Goal: Information Seeking & Learning: Learn about a topic

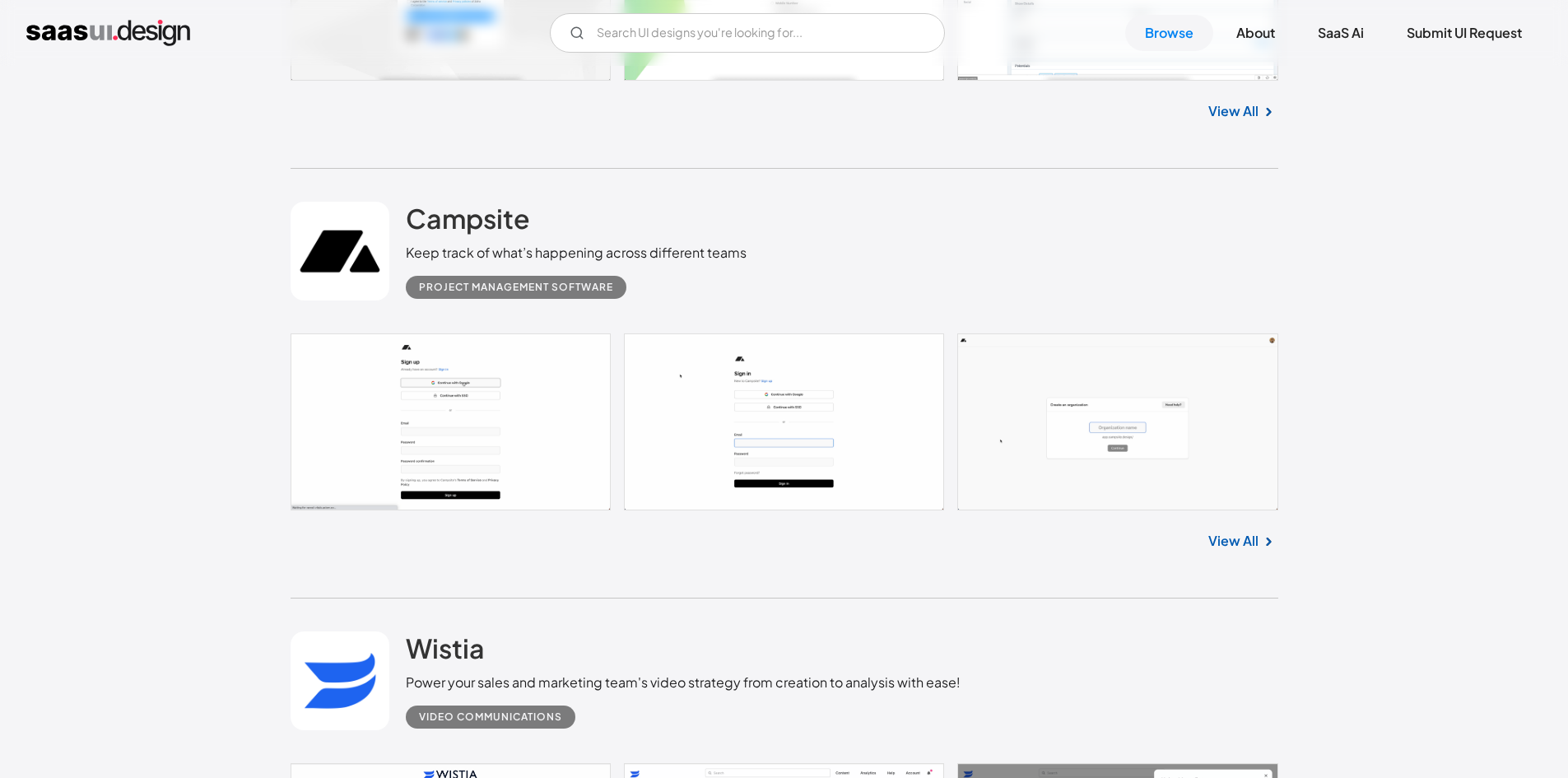
scroll to position [5597, 0]
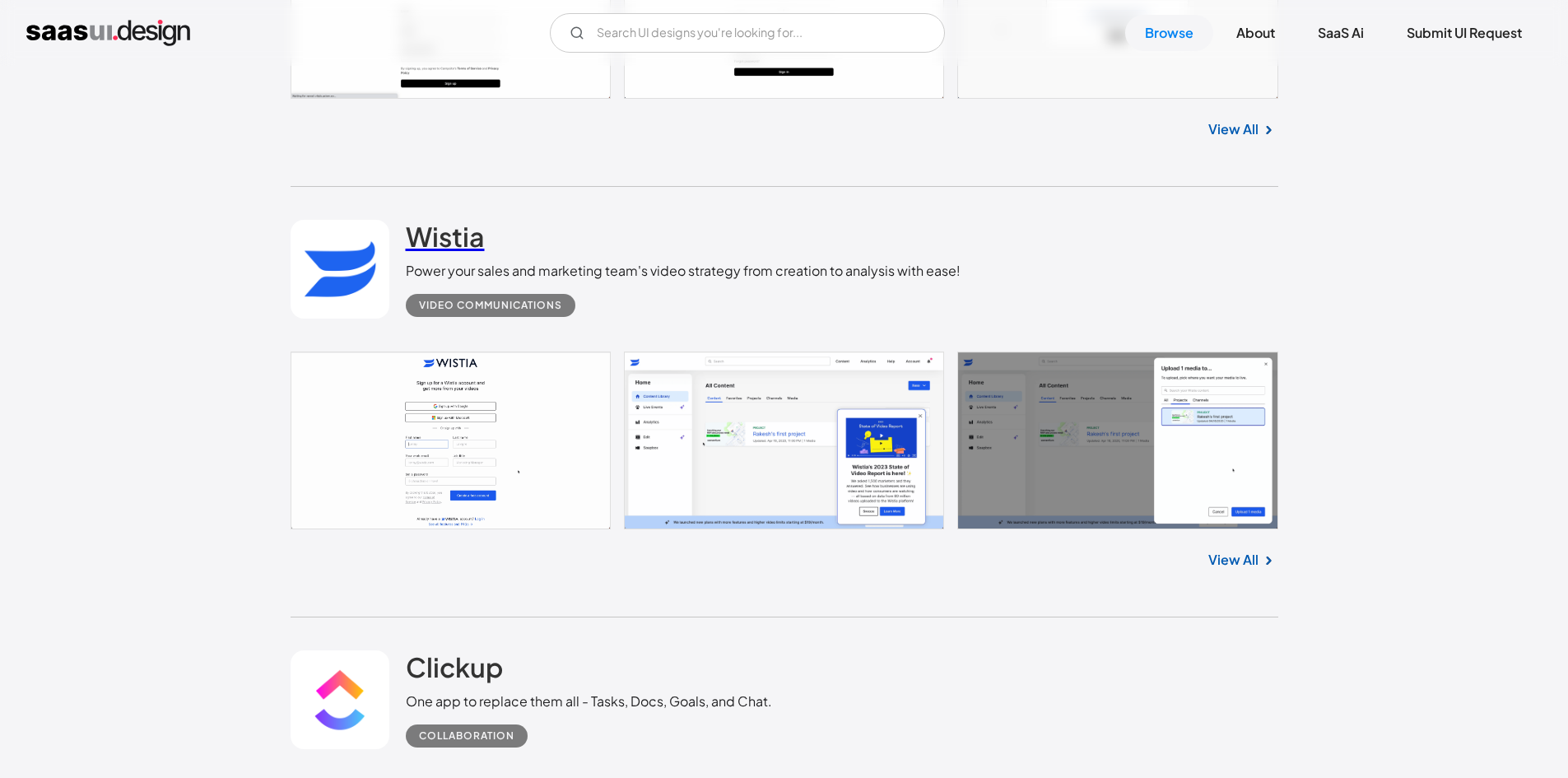
click at [442, 256] on link "Wistia" at bounding box center [445, 241] width 79 height 41
click at [761, 38] on input "Email Form" at bounding box center [748, 32] width 395 height 39
click at [572, 38] on icon "Email Form" at bounding box center [576, 32] width 15 height 15
click at [572, 26] on icon "Email Form" at bounding box center [576, 32] width 15 height 15
click at [611, 33] on input "password" at bounding box center [748, 32] width 395 height 39
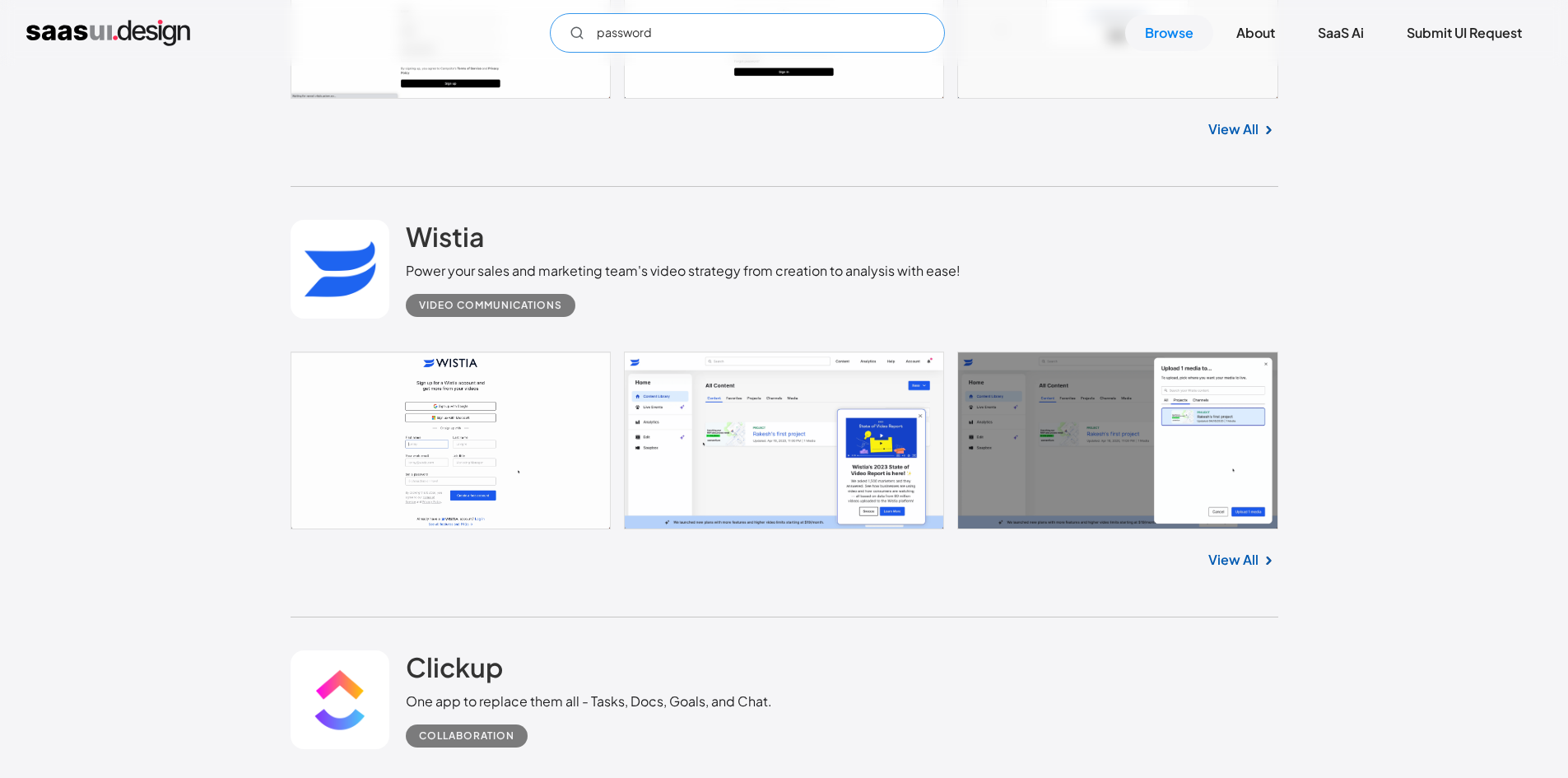
click at [611, 33] on input "password" at bounding box center [748, 32] width 395 height 39
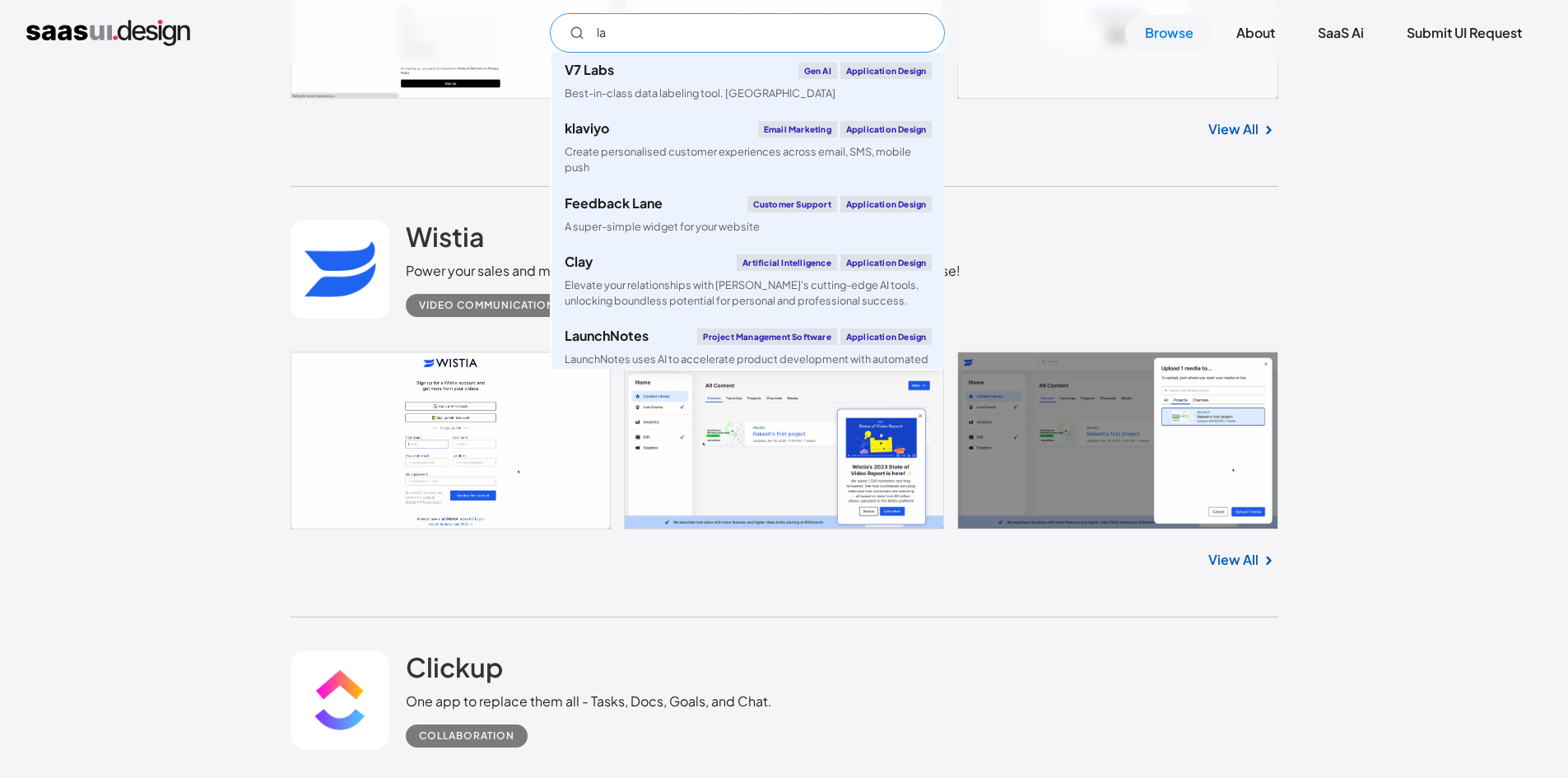
type input "l"
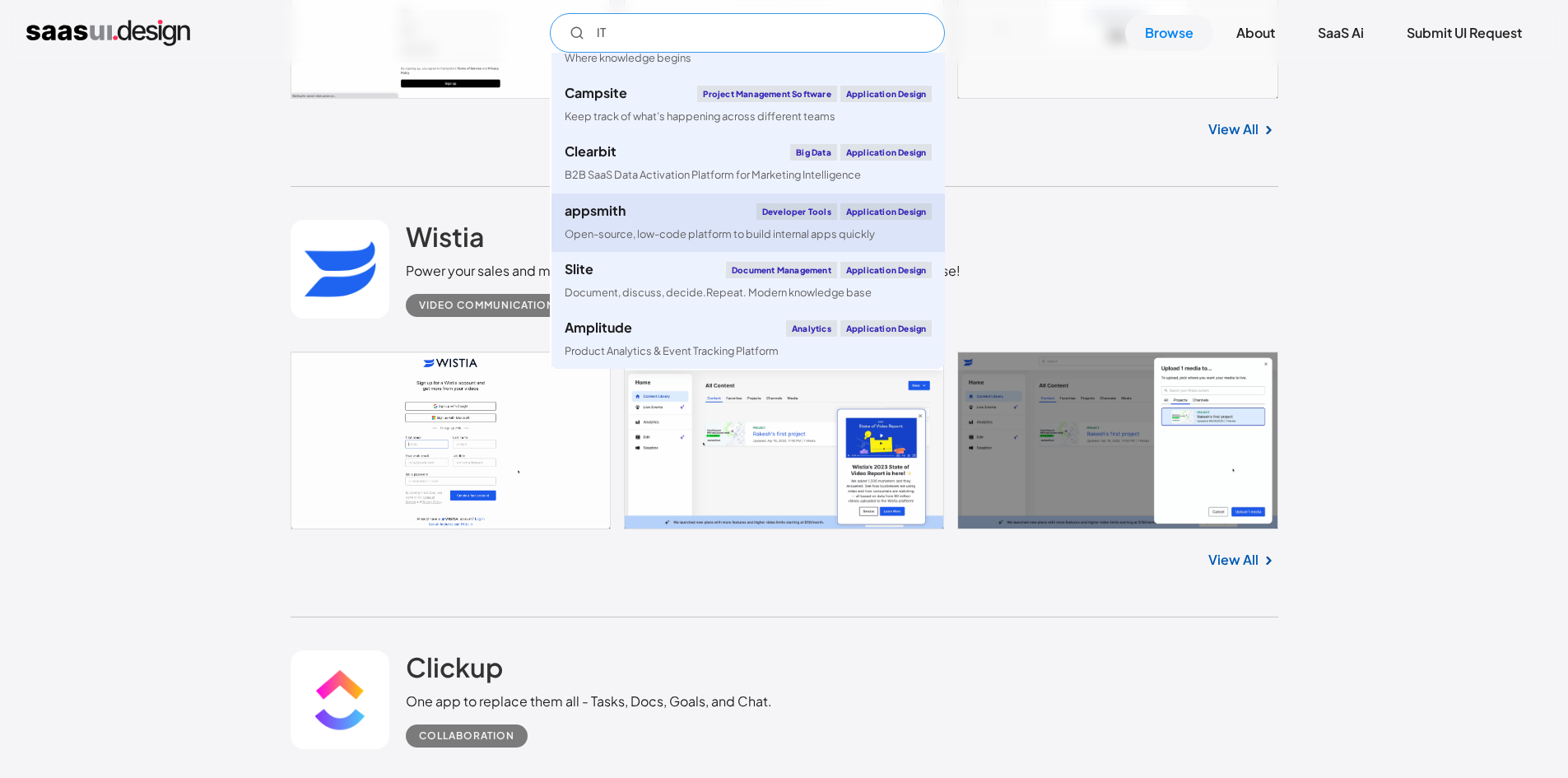
scroll to position [0, 0]
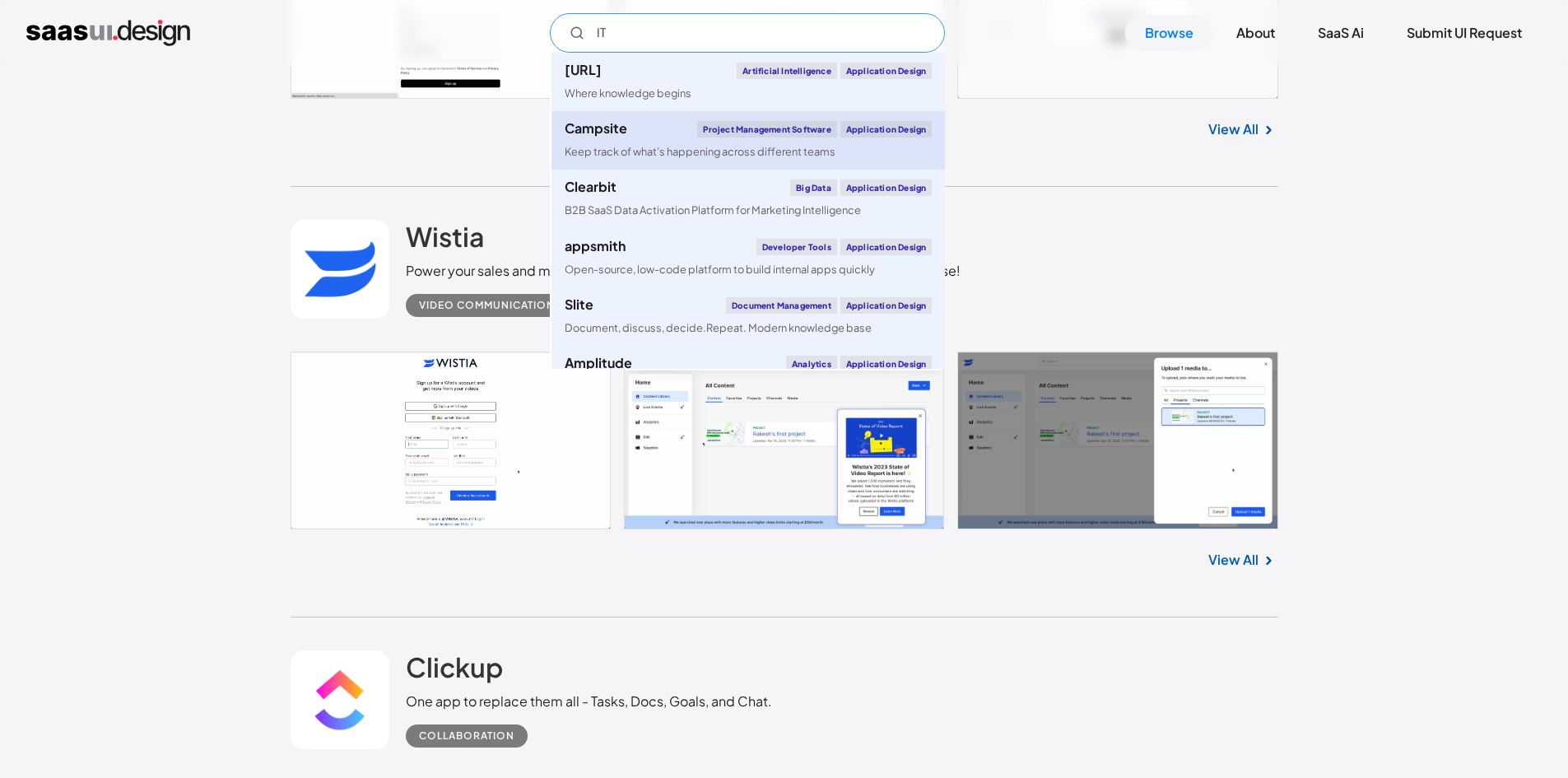
click at [646, 144] on div "Keep track of what’s happening across different teams" at bounding box center [700, 152] width 271 height 16
type input "IT"
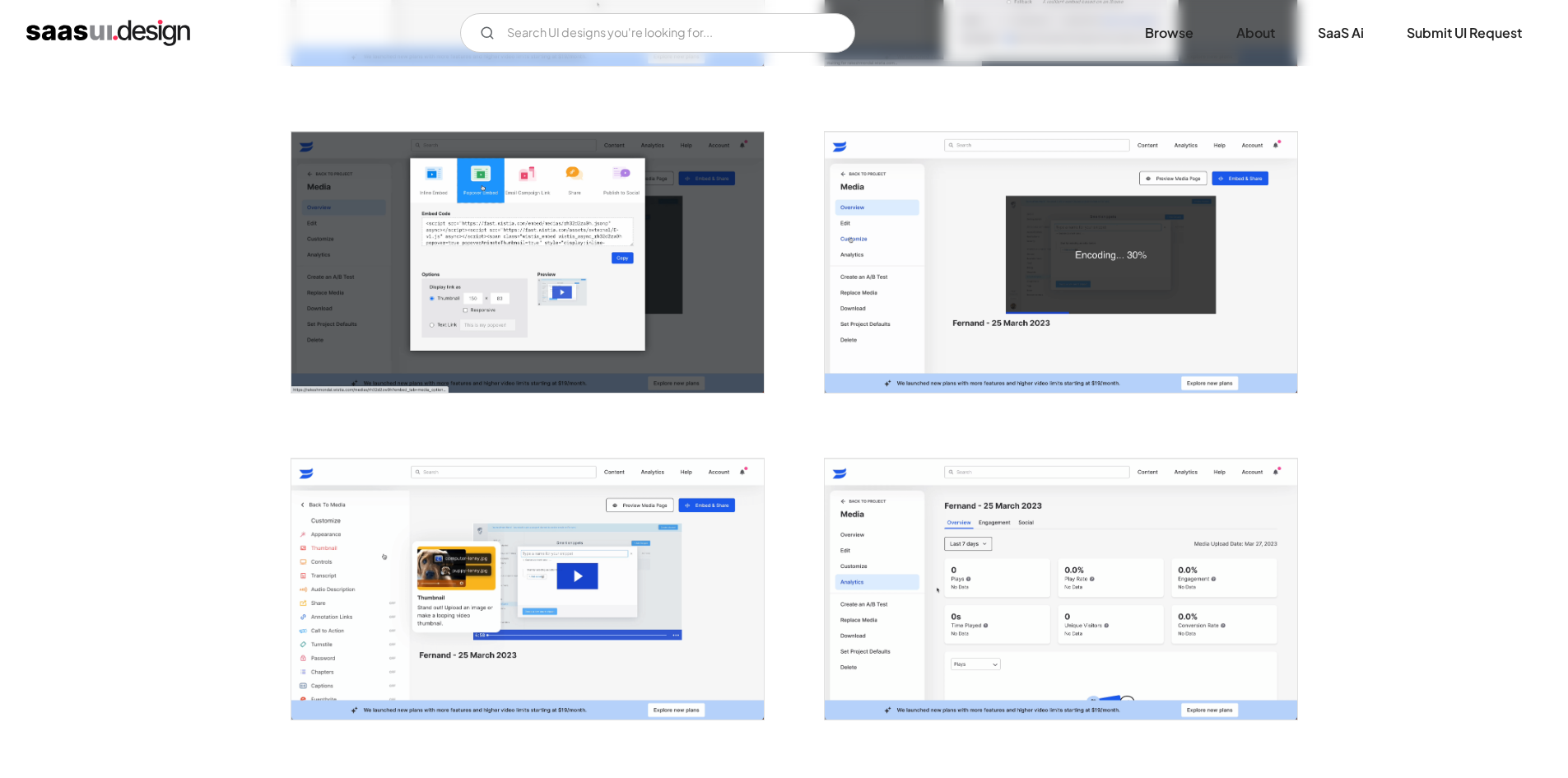
scroll to position [1728, 0]
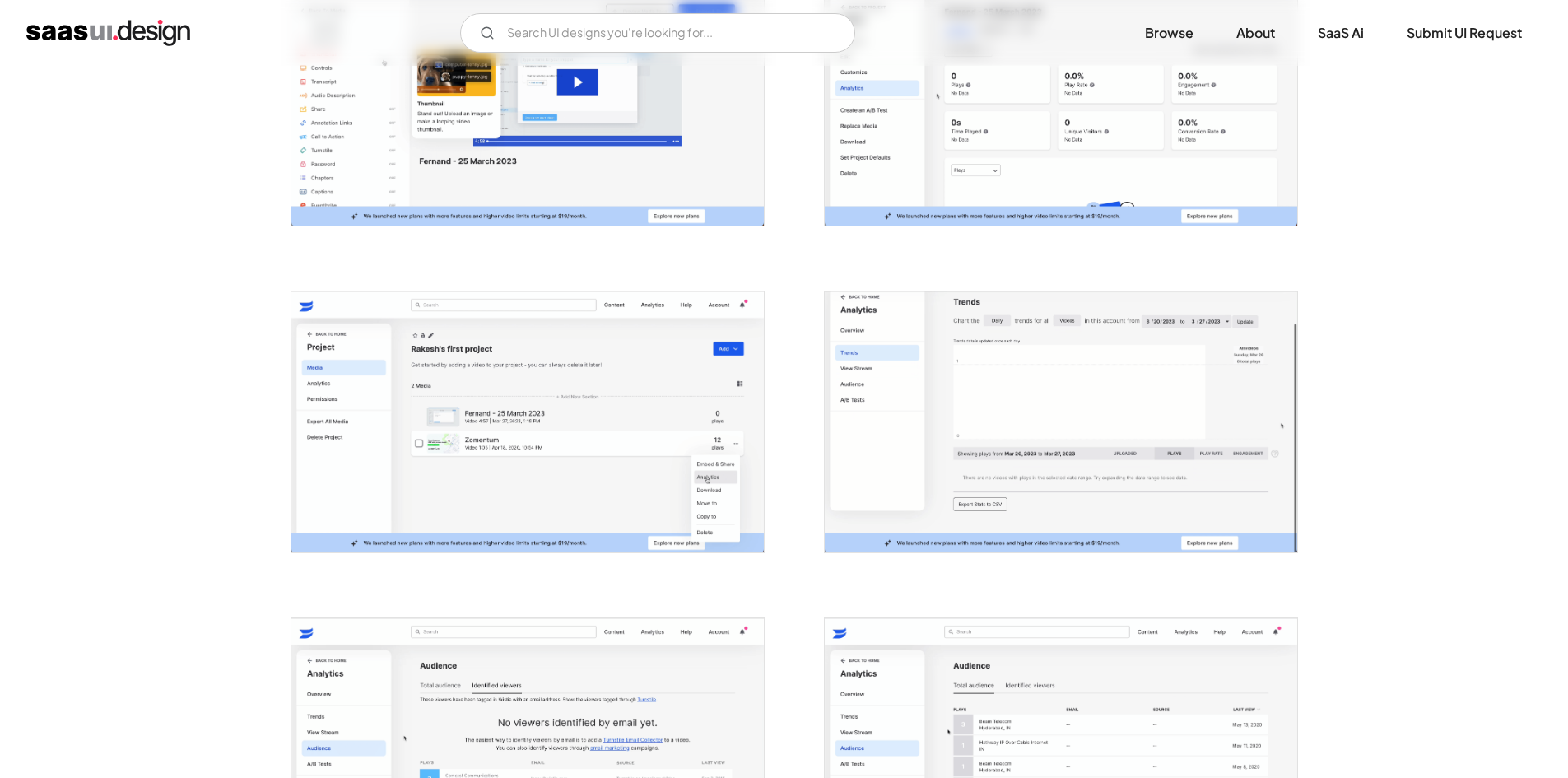
click at [486, 373] on img "open lightbox" at bounding box center [528, 422] width 473 height 261
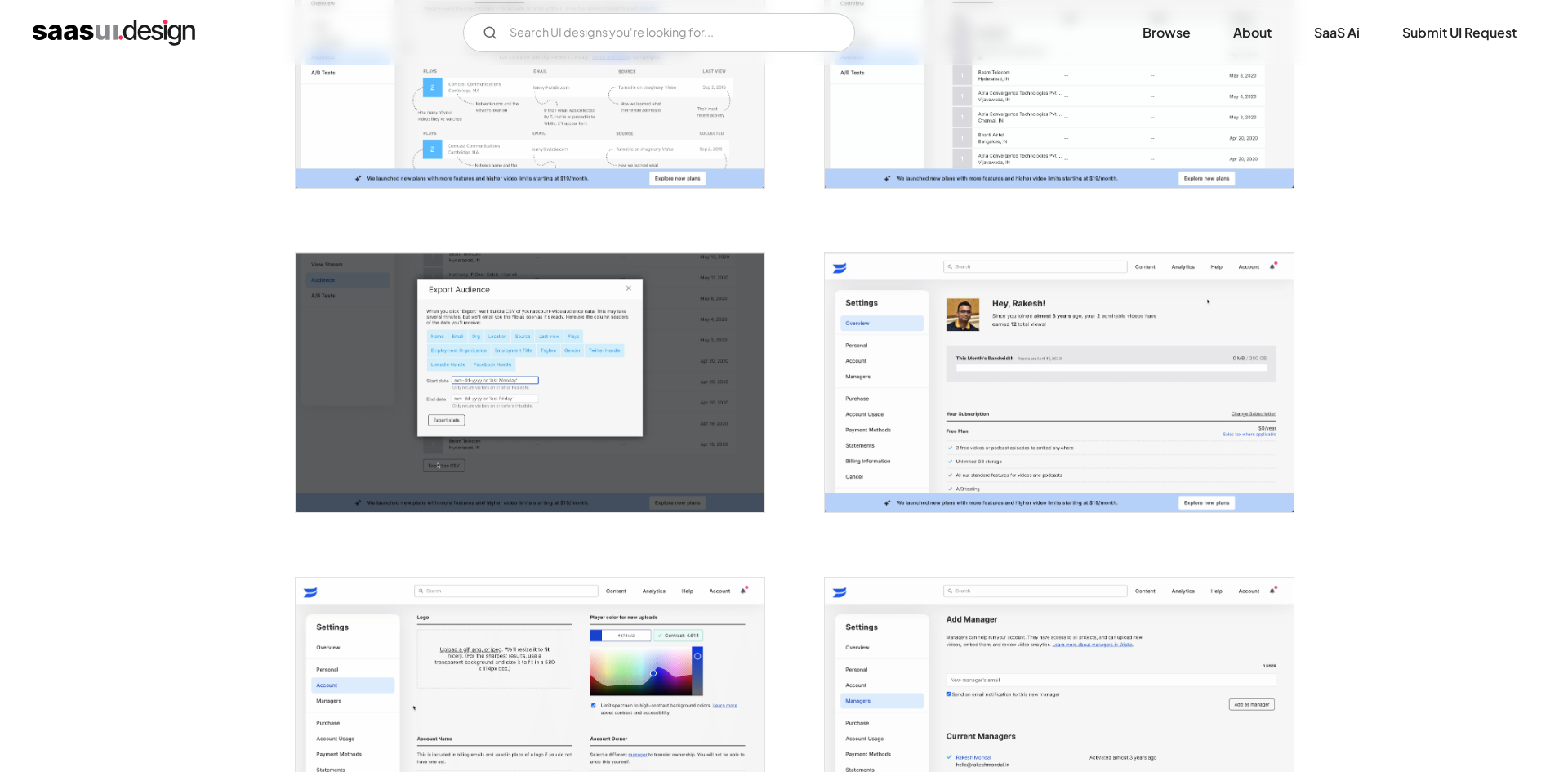
scroll to position [2532, 0]
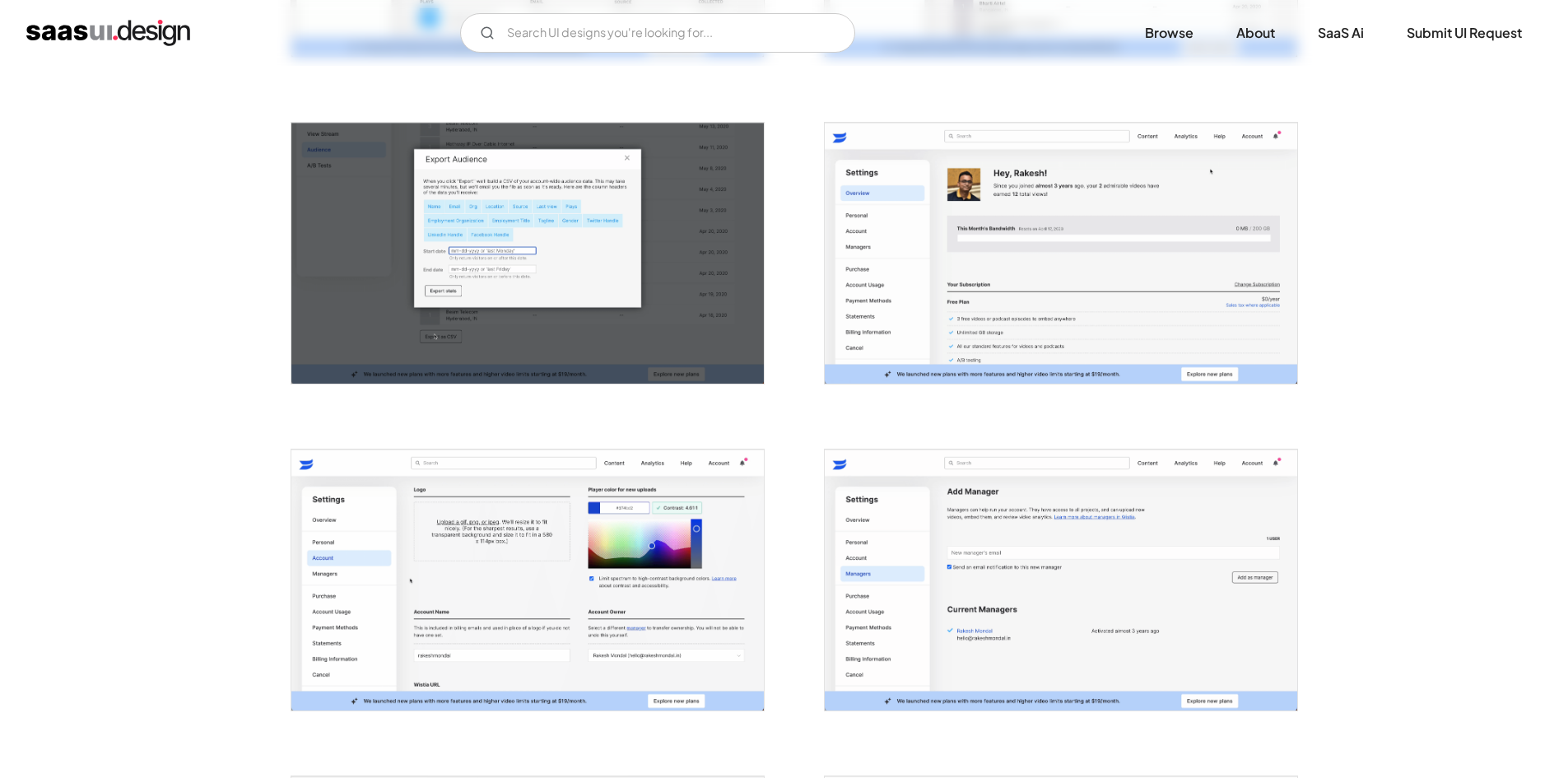
click at [504, 555] on img "open lightbox" at bounding box center [528, 579] width 473 height 261
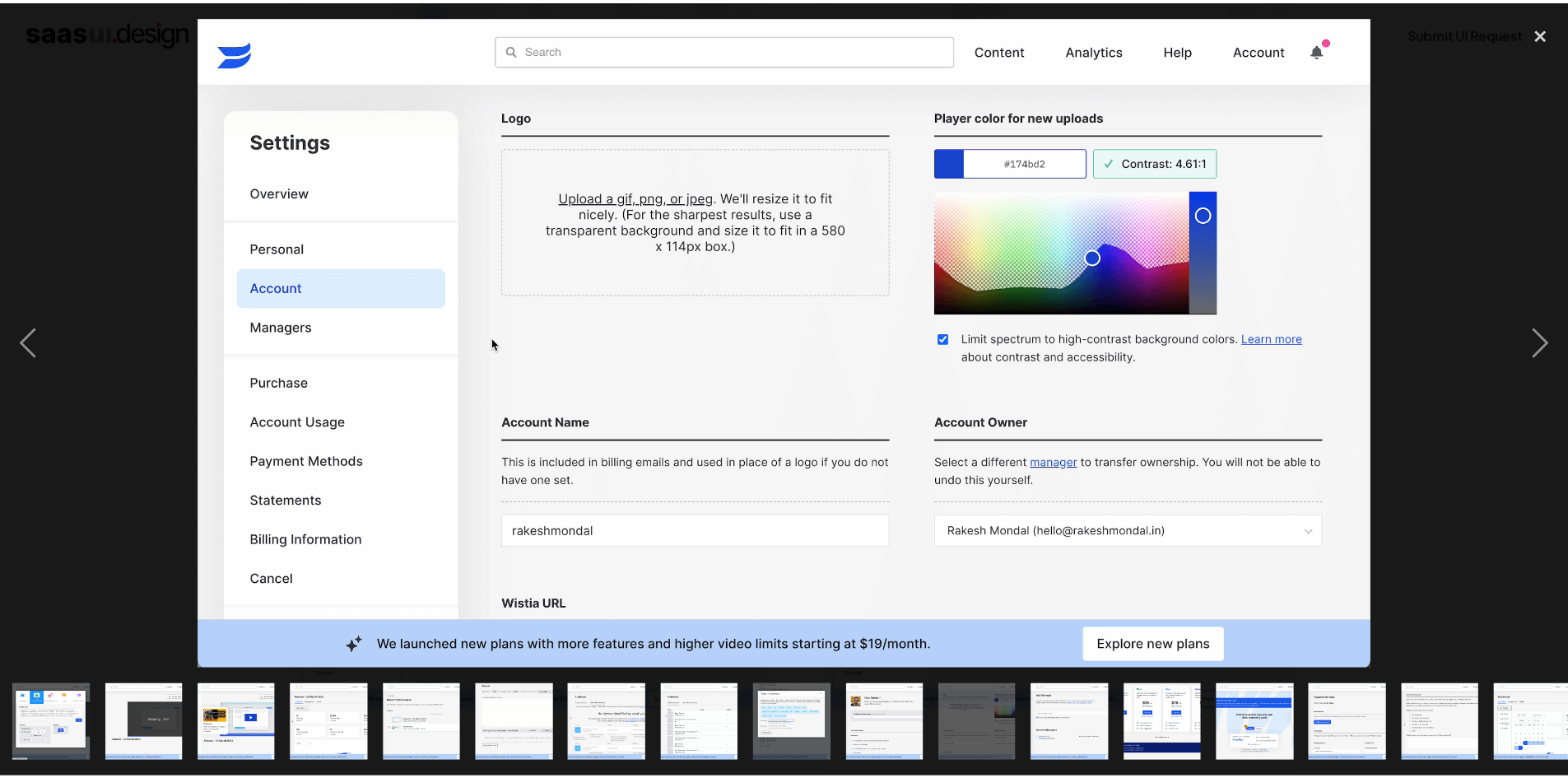
scroll to position [0, 582]
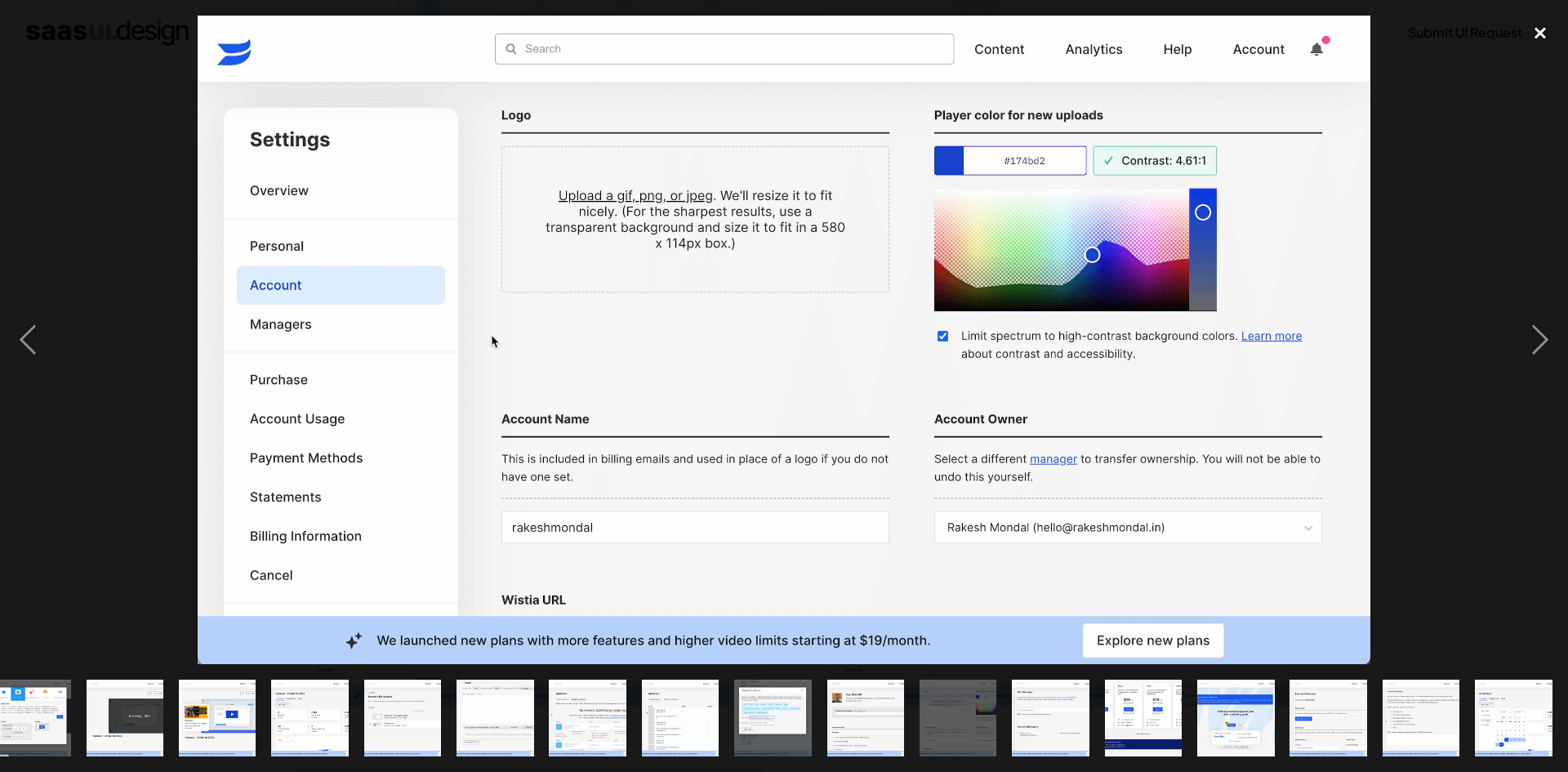
click at [1528, 27] on div "close lightbox" at bounding box center [1539, 33] width 55 height 36
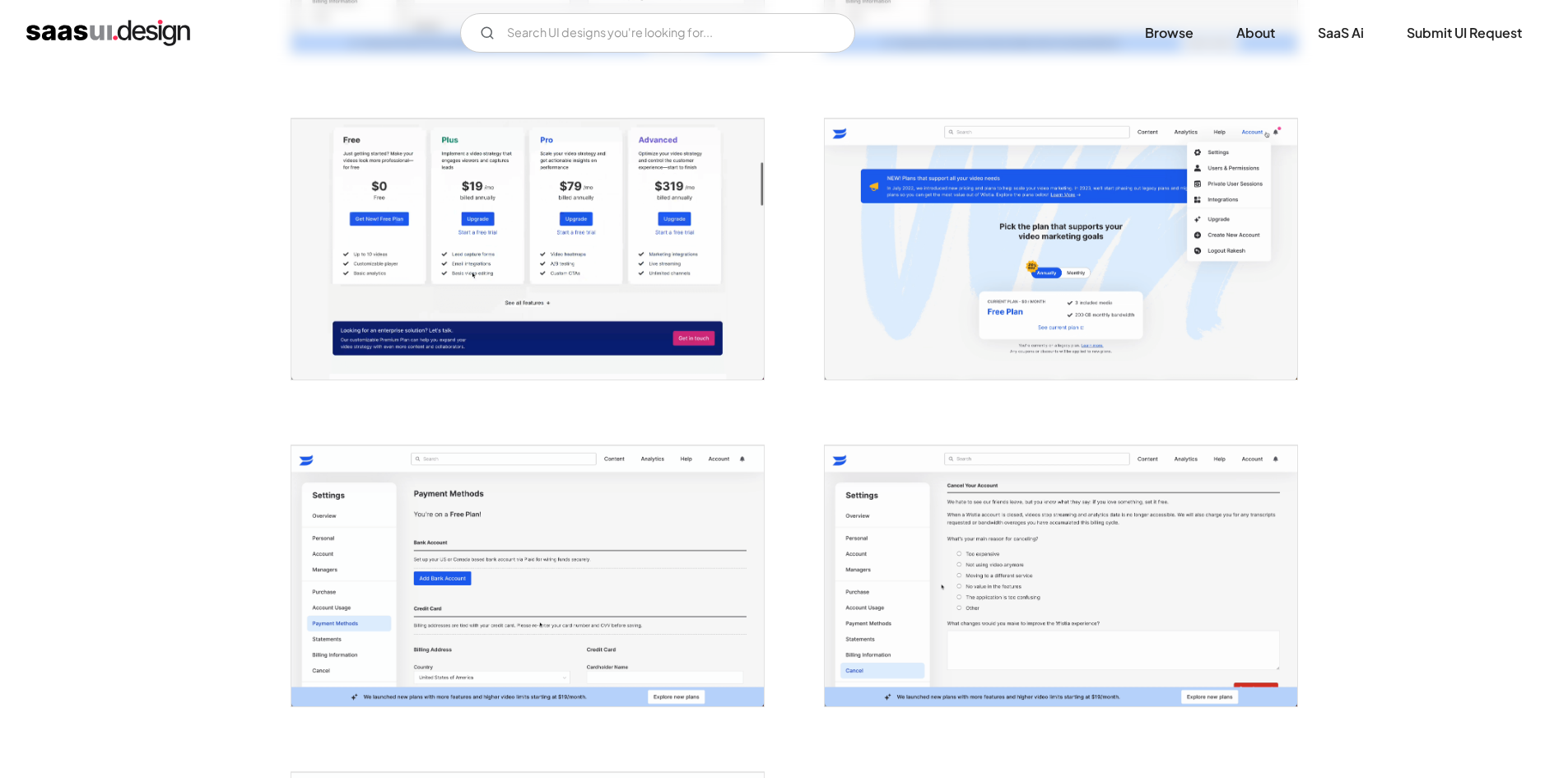
scroll to position [3292, 0]
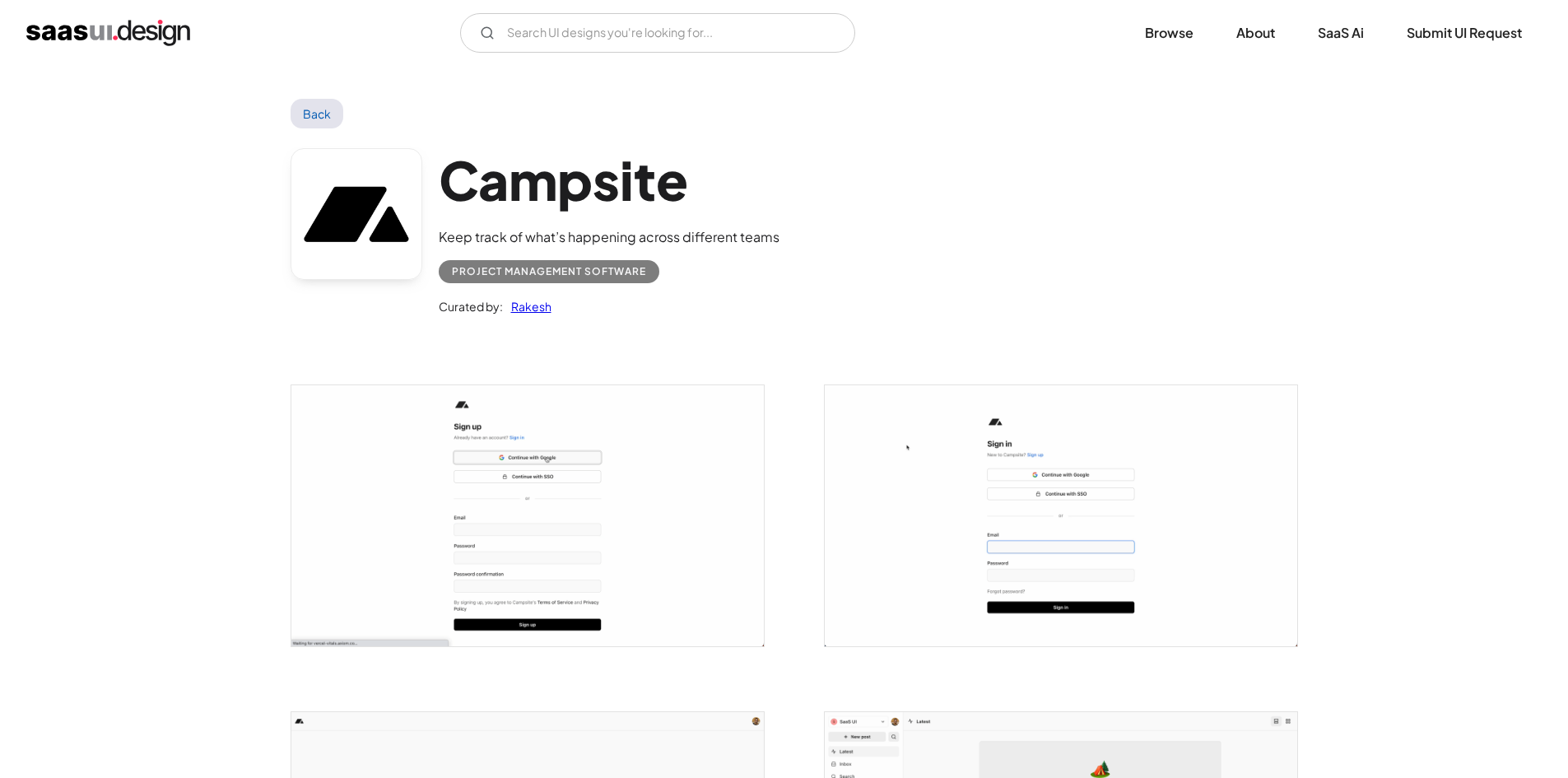
drag, startPoint x: 588, startPoint y: 667, endPoint x: 533, endPoint y: 220, distance: 450.4
